Goal: Task Accomplishment & Management: Use online tool/utility

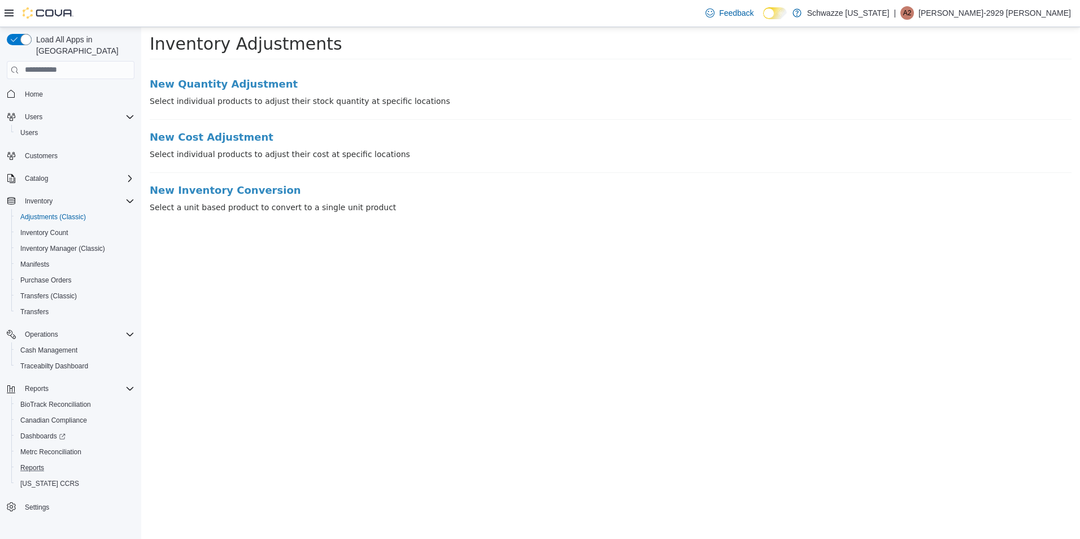
click at [45, 464] on button "Reports" at bounding box center [75, 468] width 128 height 16
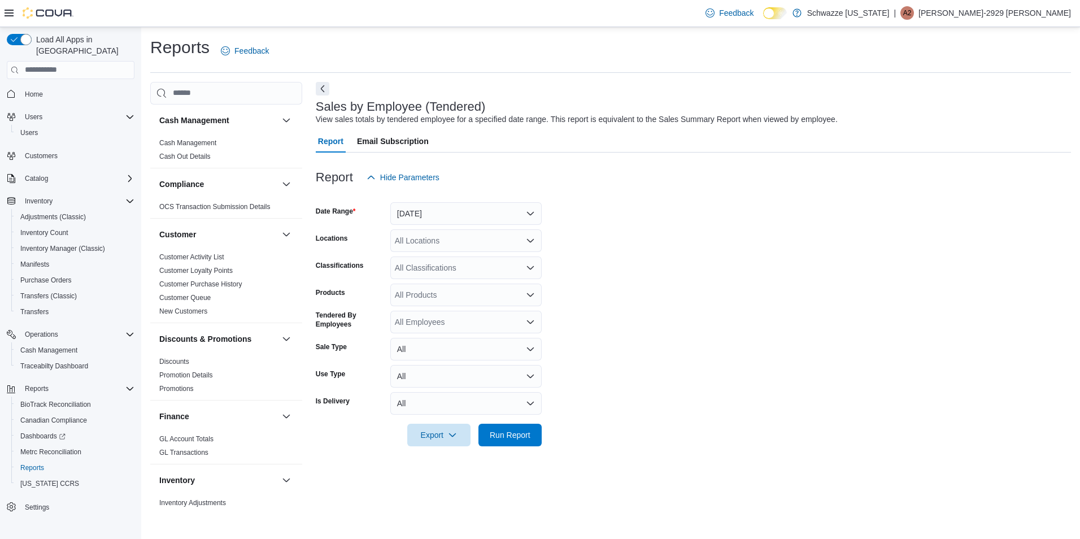
click at [488, 243] on div "All Locations" at bounding box center [465, 240] width 151 height 23
drag, startPoint x: 465, startPoint y: 196, endPoint x: 464, endPoint y: 207, distance: 10.8
click at [465, 199] on div at bounding box center [693, 196] width 755 height 14
click at [464, 208] on button "[DATE]" at bounding box center [465, 213] width 151 height 23
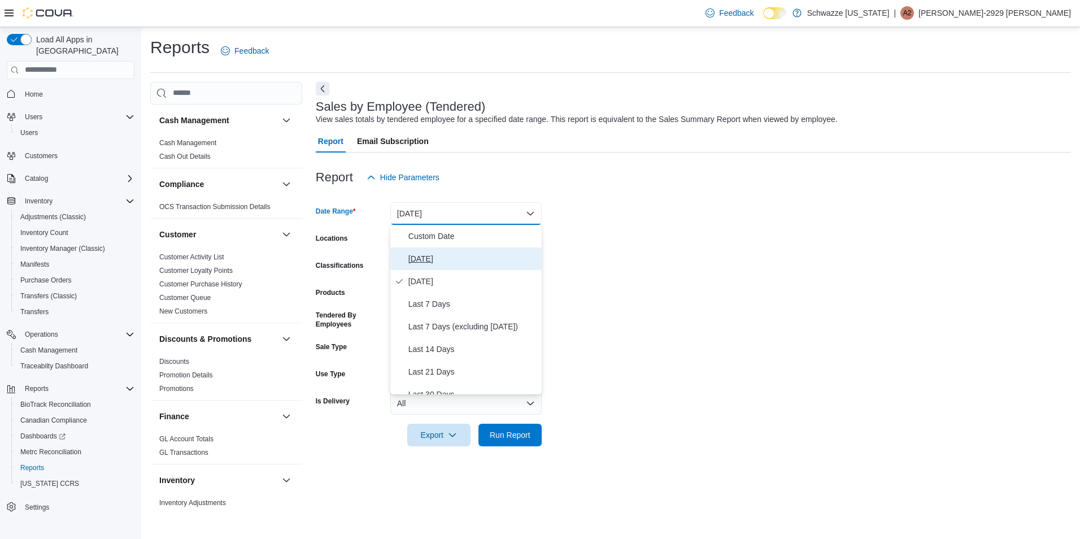
click at [421, 259] on span "[DATE]" at bounding box center [472, 259] width 129 height 14
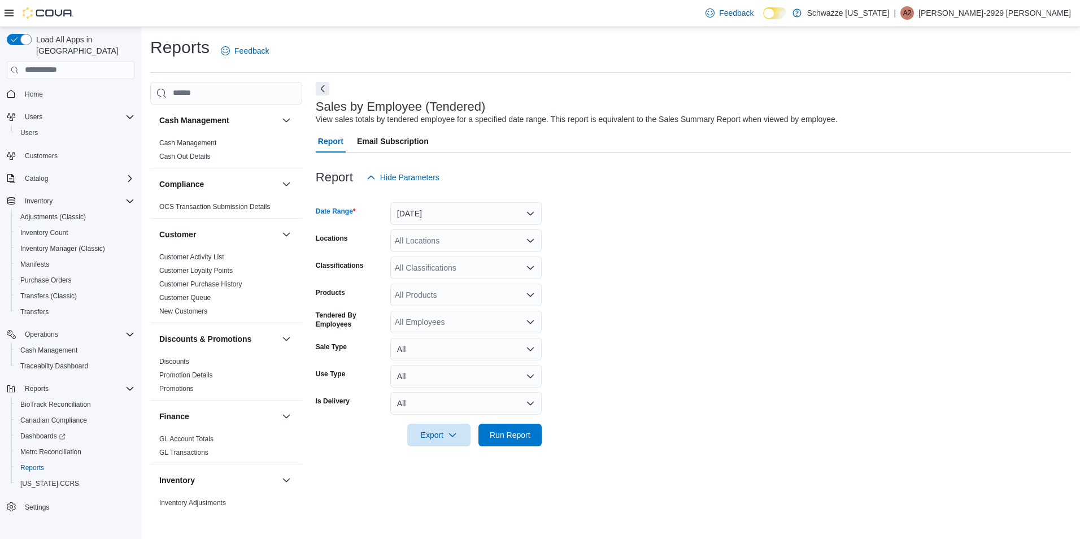
click at [661, 208] on form "Date Range [DATE] Locations All Locations Classifications All Classifications P…" at bounding box center [693, 317] width 755 height 257
click at [523, 250] on div "All Locations" at bounding box center [465, 240] width 151 height 23
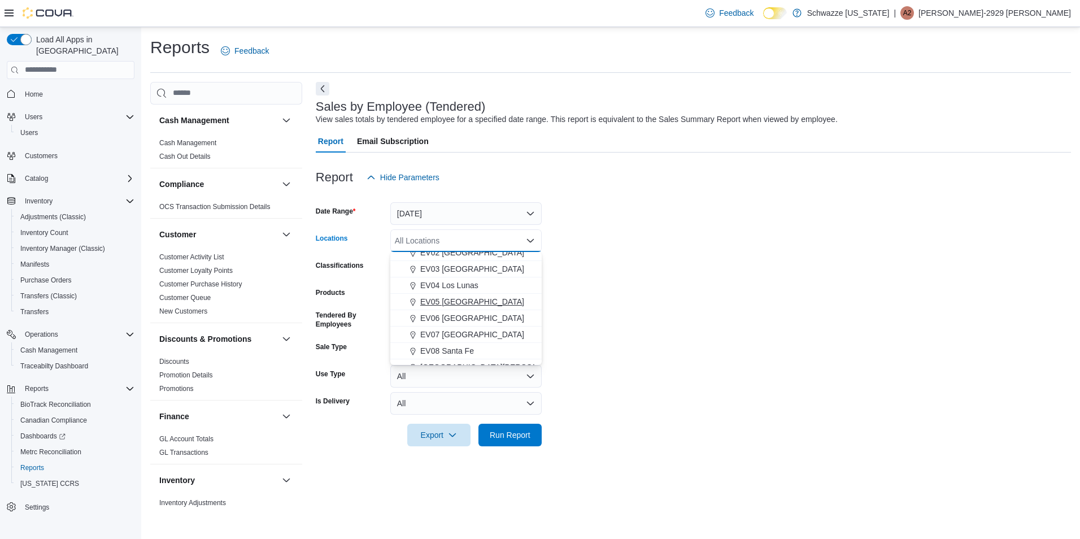
drag, startPoint x: 459, startPoint y: 304, endPoint x: 446, endPoint y: 297, distance: 14.6
click at [446, 297] on span "EV05 [GEOGRAPHIC_DATA]" at bounding box center [472, 301] width 104 height 11
click at [456, 305] on span "RGO13 Clovis" at bounding box center [451, 307] width 50 height 11
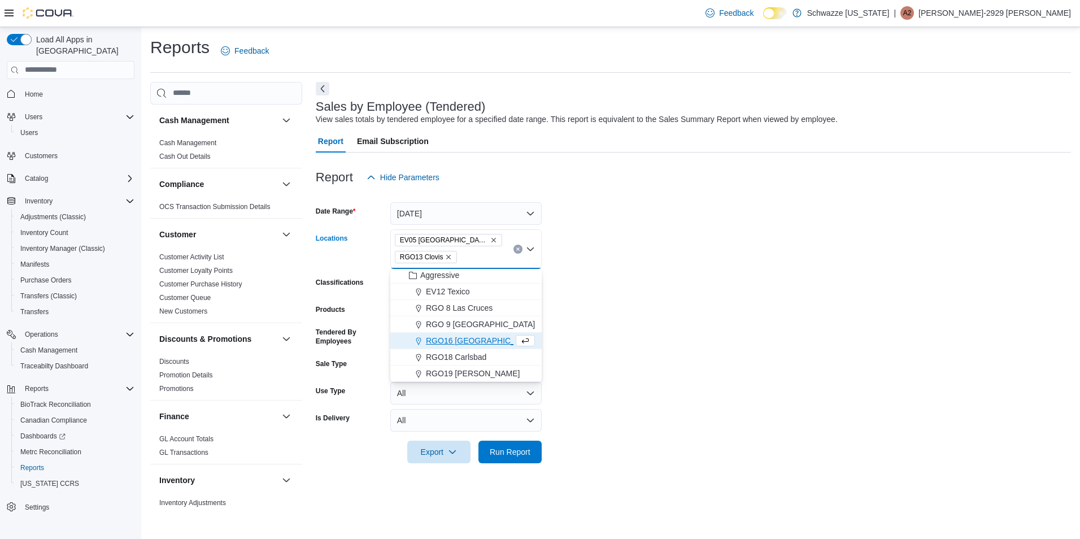
click at [490, 240] on icon "Remove EV05 Uptown from selection in this group" at bounding box center [493, 240] width 7 height 7
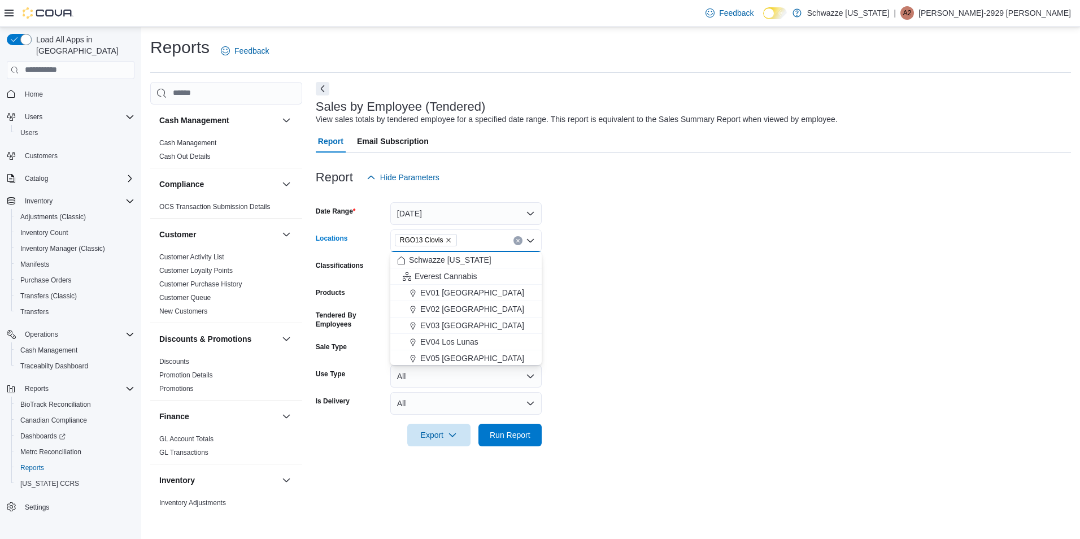
click at [553, 274] on form "Date Range [DATE] Locations RGO13 [GEOGRAPHIC_DATA] Combo box. Selected. RGO13 …" at bounding box center [693, 317] width 755 height 257
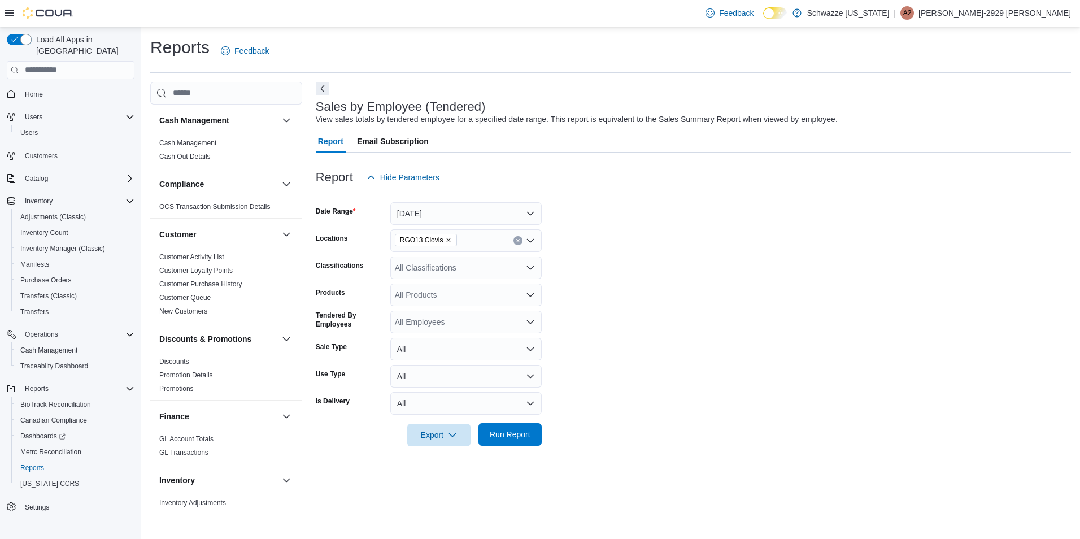
click at [505, 435] on span "Run Report" at bounding box center [510, 434] width 41 height 11
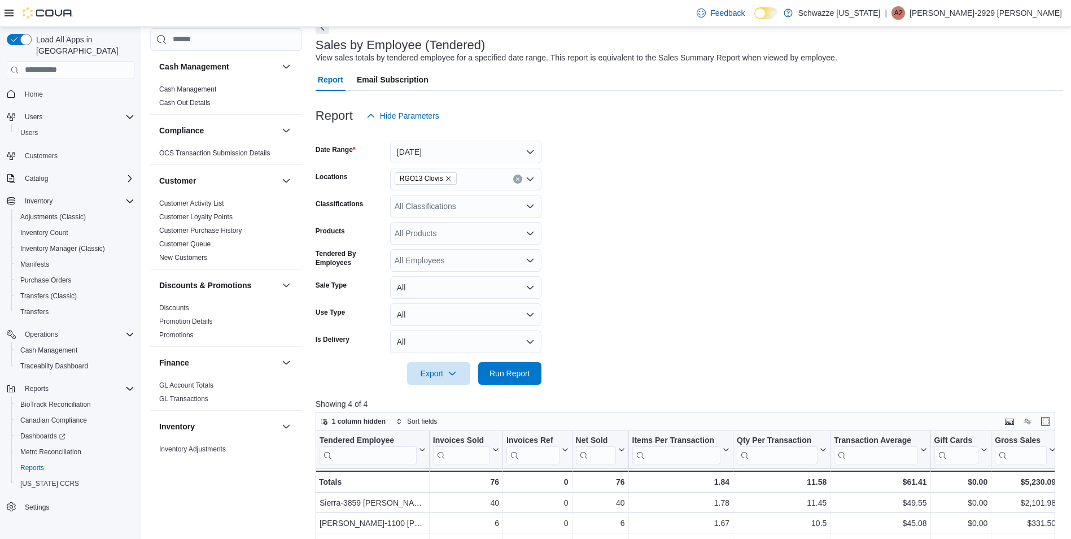
scroll to position [56, 0]
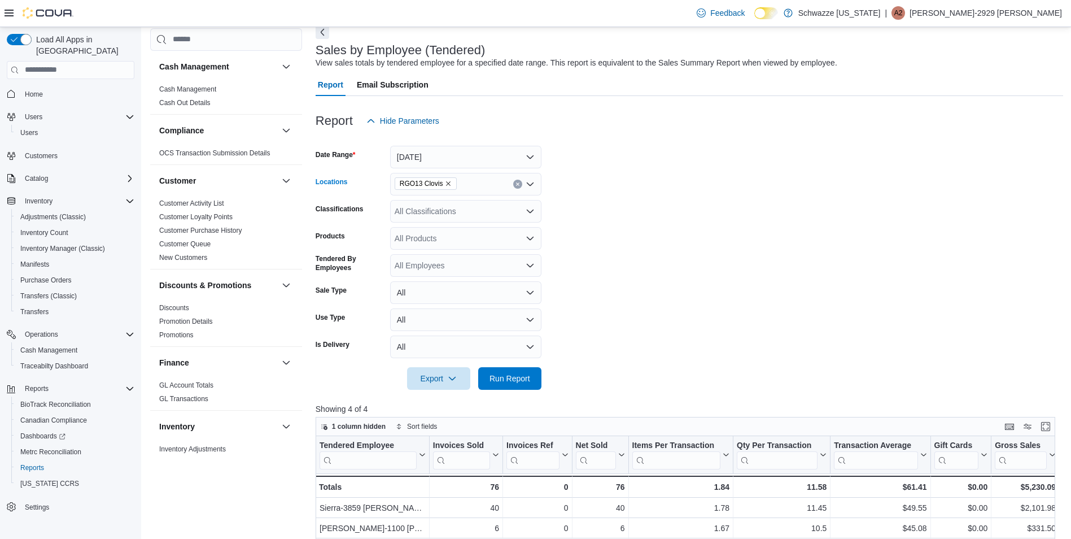
click at [445, 180] on icon "Remove RGO13 Clovis from selection in this group" at bounding box center [448, 183] width 7 height 7
type input "**"
click at [429, 200] on span "EV12 Texico" at bounding box center [448, 203] width 44 height 11
click at [743, 276] on form "Date Range [DATE] Locations EV12 Texico Classifications All Classifications Pro…" at bounding box center [690, 260] width 748 height 257
click at [522, 382] on span "Run Report" at bounding box center [510, 377] width 41 height 11
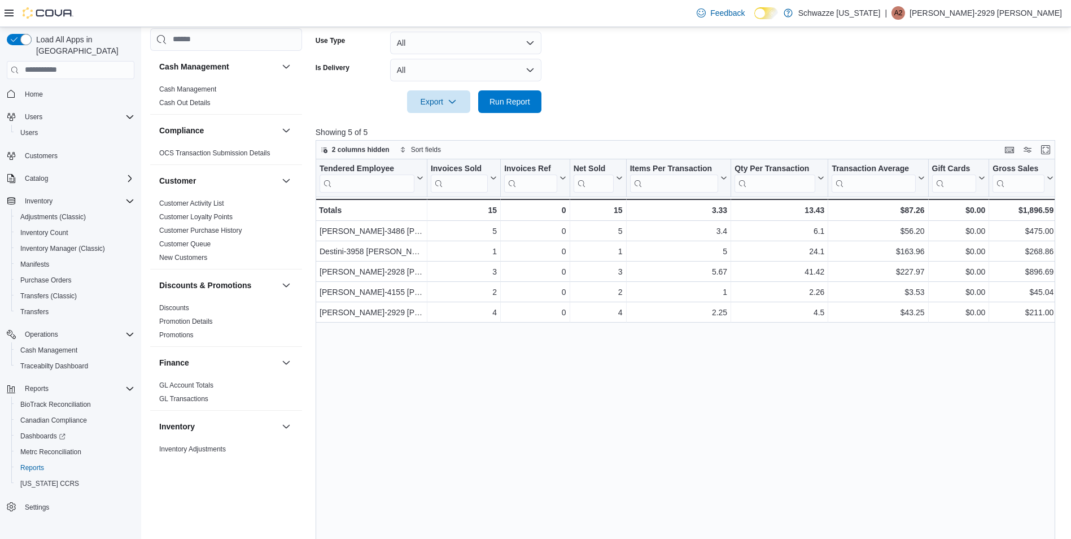
scroll to position [374, 0]
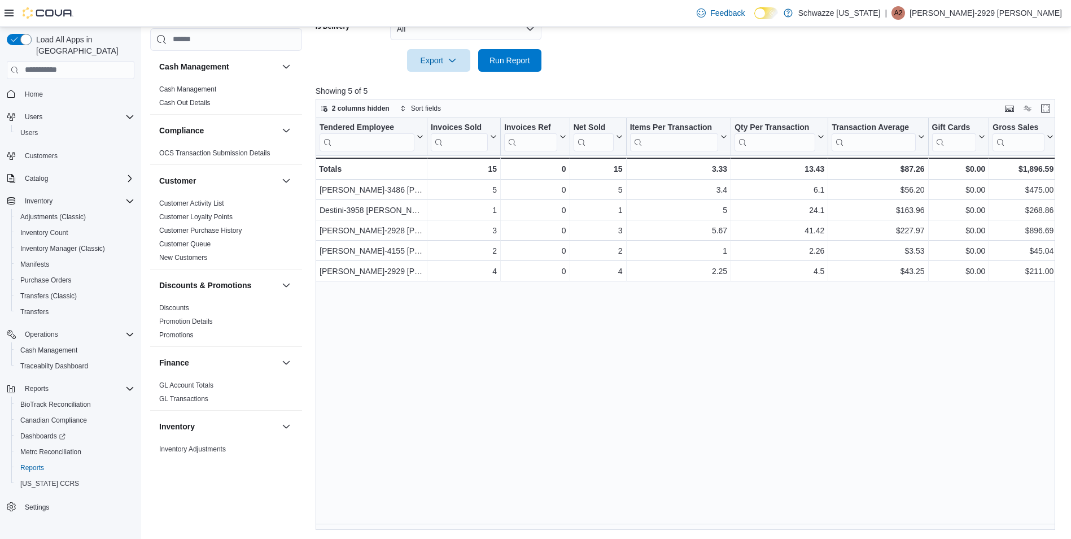
drag, startPoint x: 434, startPoint y: 530, endPoint x: 470, endPoint y: 526, distance: 35.7
click at [470, 526] on div "Reports Feedback Cash Management Cash Management Cash Out Details Compliance OC…" at bounding box center [606, 96] width 931 height 886
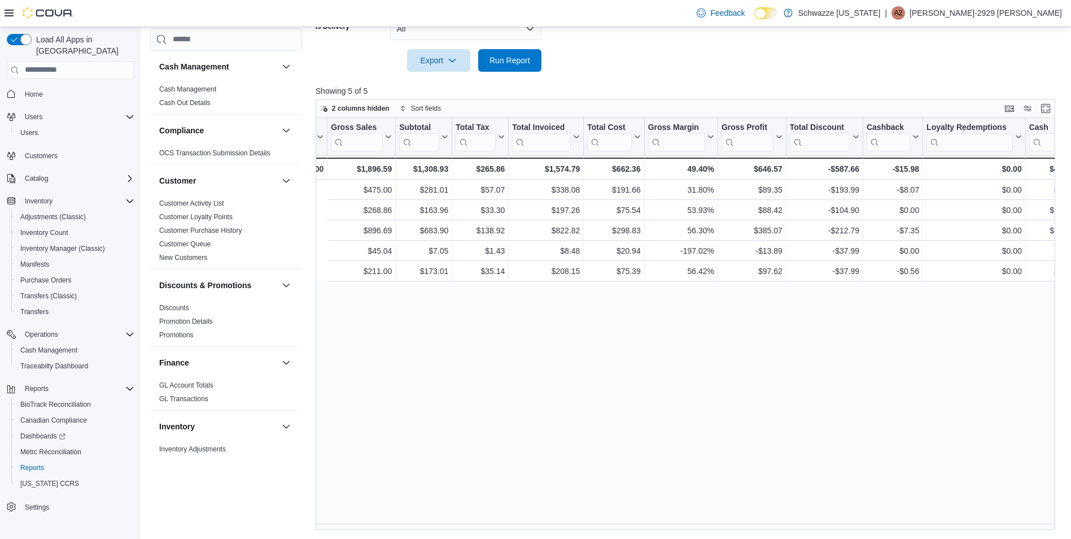
scroll to position [0, 1004]
